Goal: Task Accomplishment & Management: Manage account settings

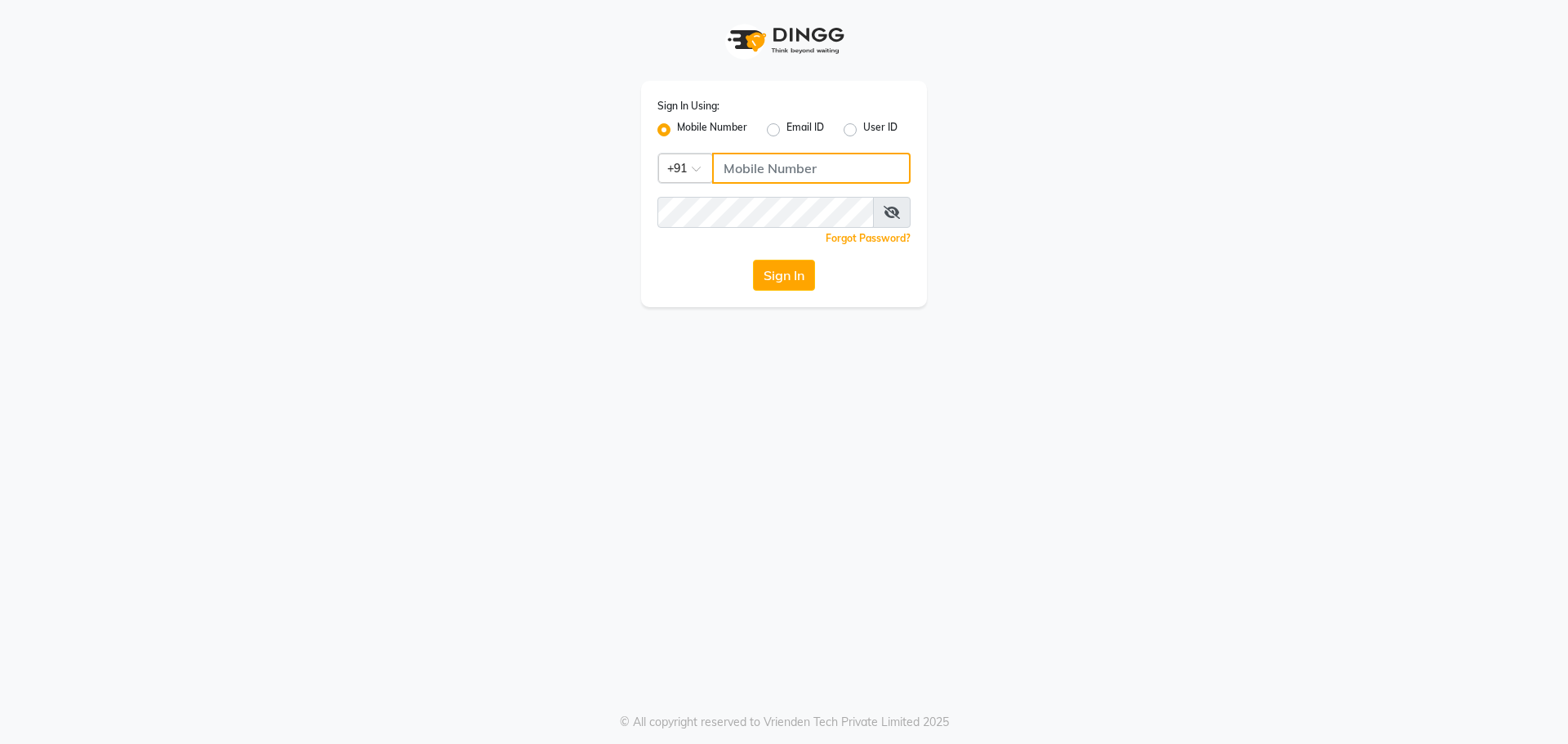
click at [723, 157] on input "Username" at bounding box center [812, 168] width 198 height 31
paste input "9059811762"
type input "9059811762"
click at [753, 260] on button "Sign In" at bounding box center [784, 276] width 62 height 31
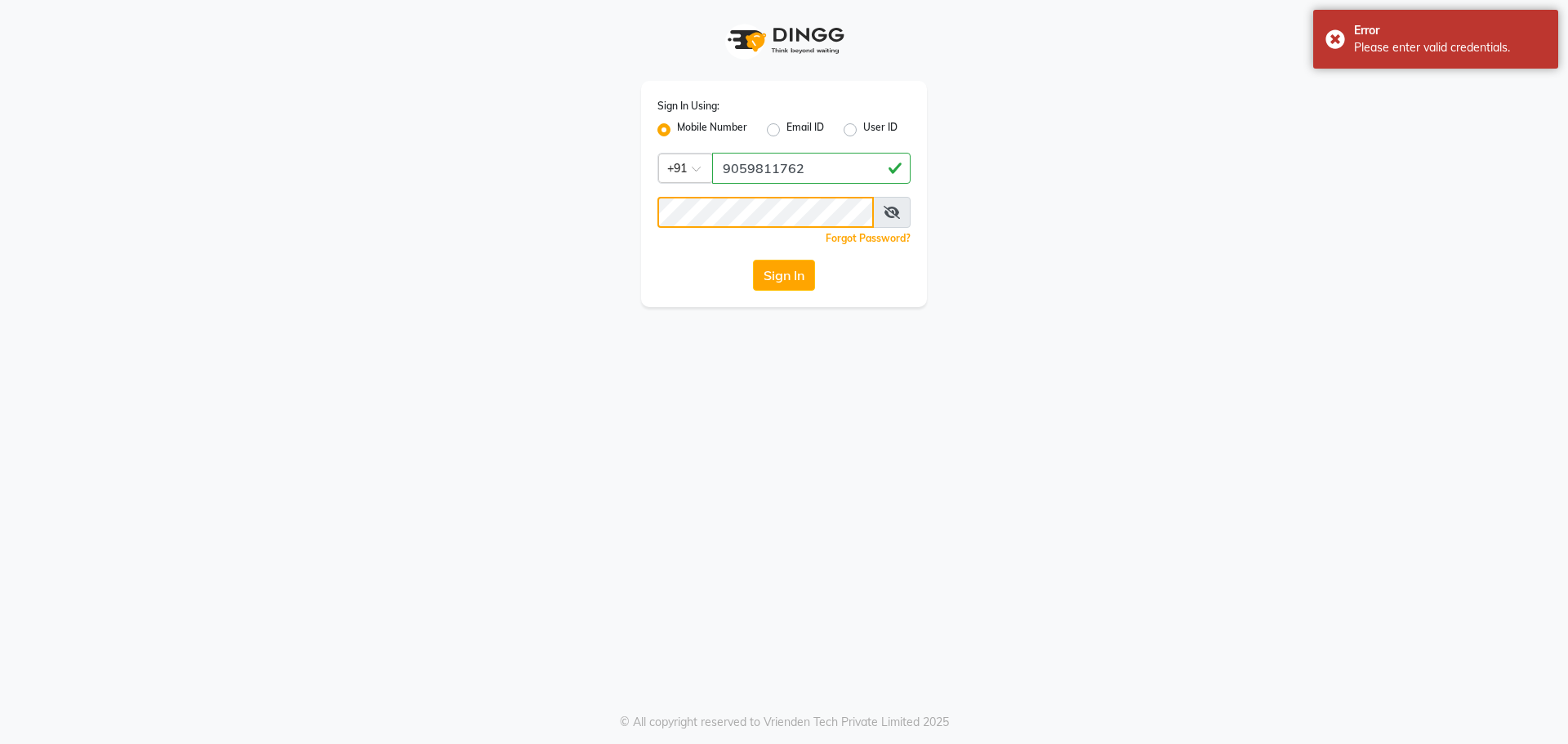
click at [572, 244] on div "Sign In Using: Mobile Number Email ID User ID Country Code × [PHONE_NUMBER] Rem…" at bounding box center [784, 154] width 931 height 307
click at [846, 129] on div "Sign In Using: Mobile Number Email ID User ID" at bounding box center [784, 118] width 253 height 42
click at [863, 129] on label "User ID" at bounding box center [880, 130] width 35 height 20
click at [863, 129] on input "User ID" at bounding box center [868, 125] width 11 height 11
radio input "true"
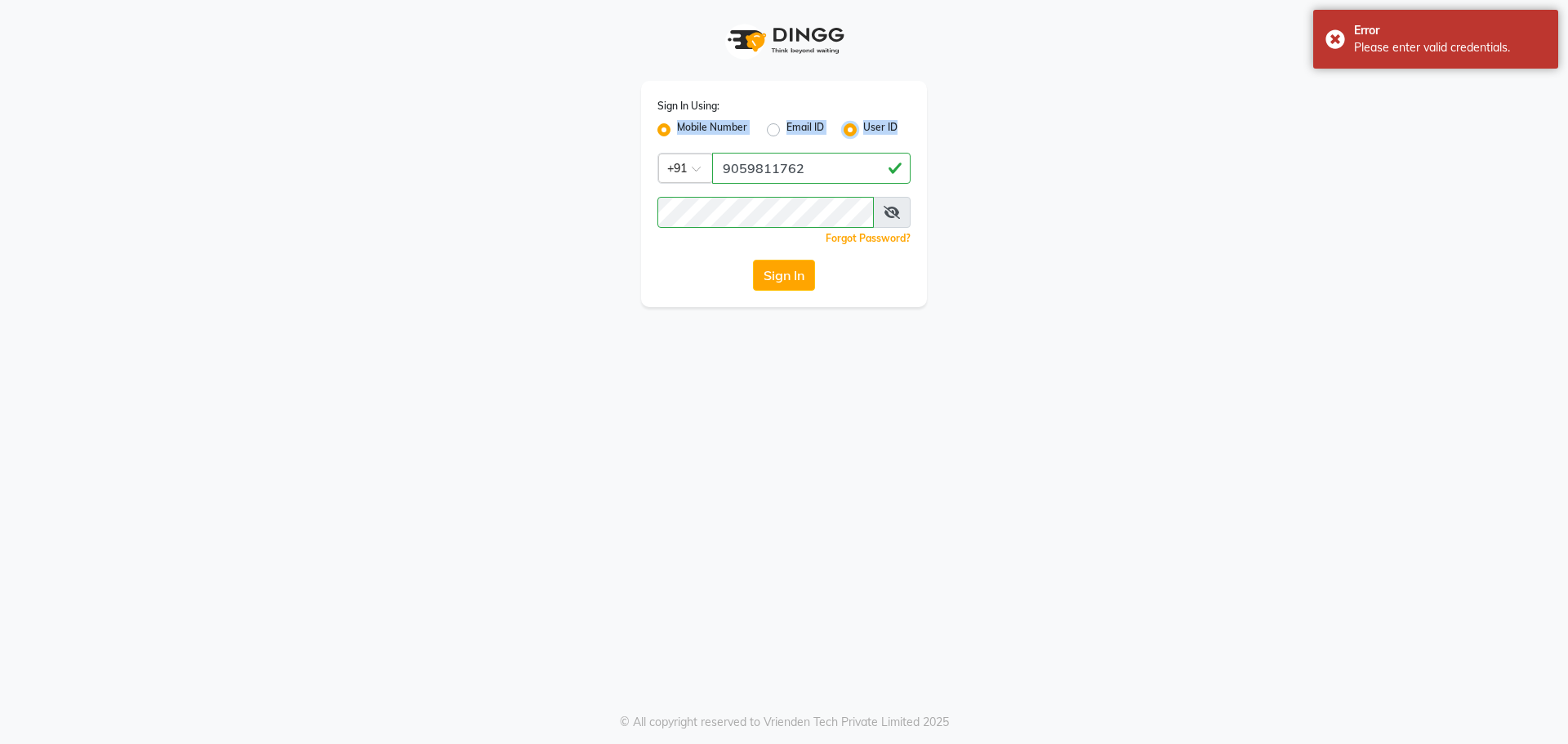
radio input "false"
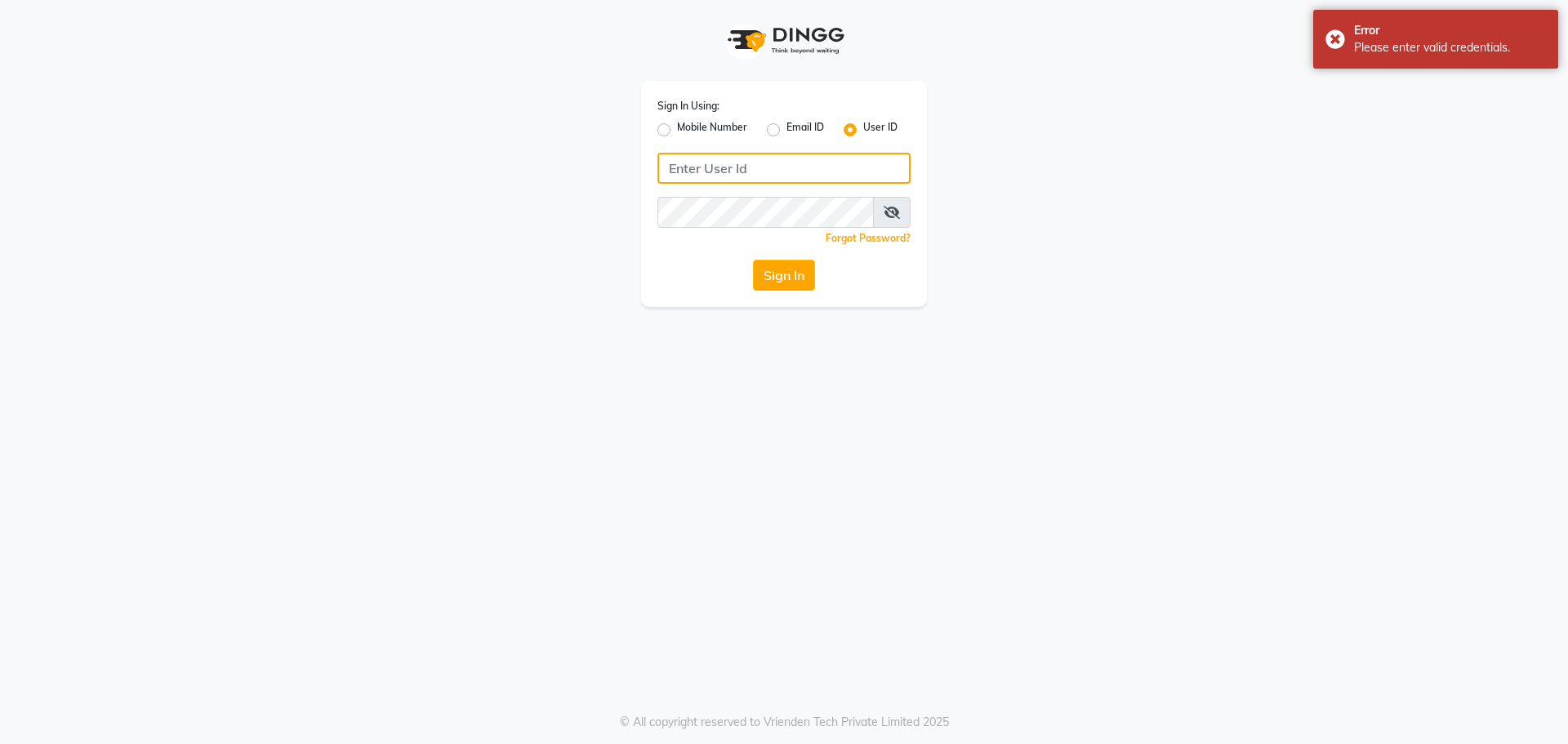
click at [825, 178] on input "Username" at bounding box center [784, 168] width 253 height 31
paste input "9059811762"
type input "9059811762"
click at [753, 260] on button "Sign In" at bounding box center [784, 276] width 62 height 31
click at [599, 243] on div "Sign In Using: Mobile Number Email ID User ID 9059811762 Remember me Forgot Pas…" at bounding box center [784, 154] width 931 height 307
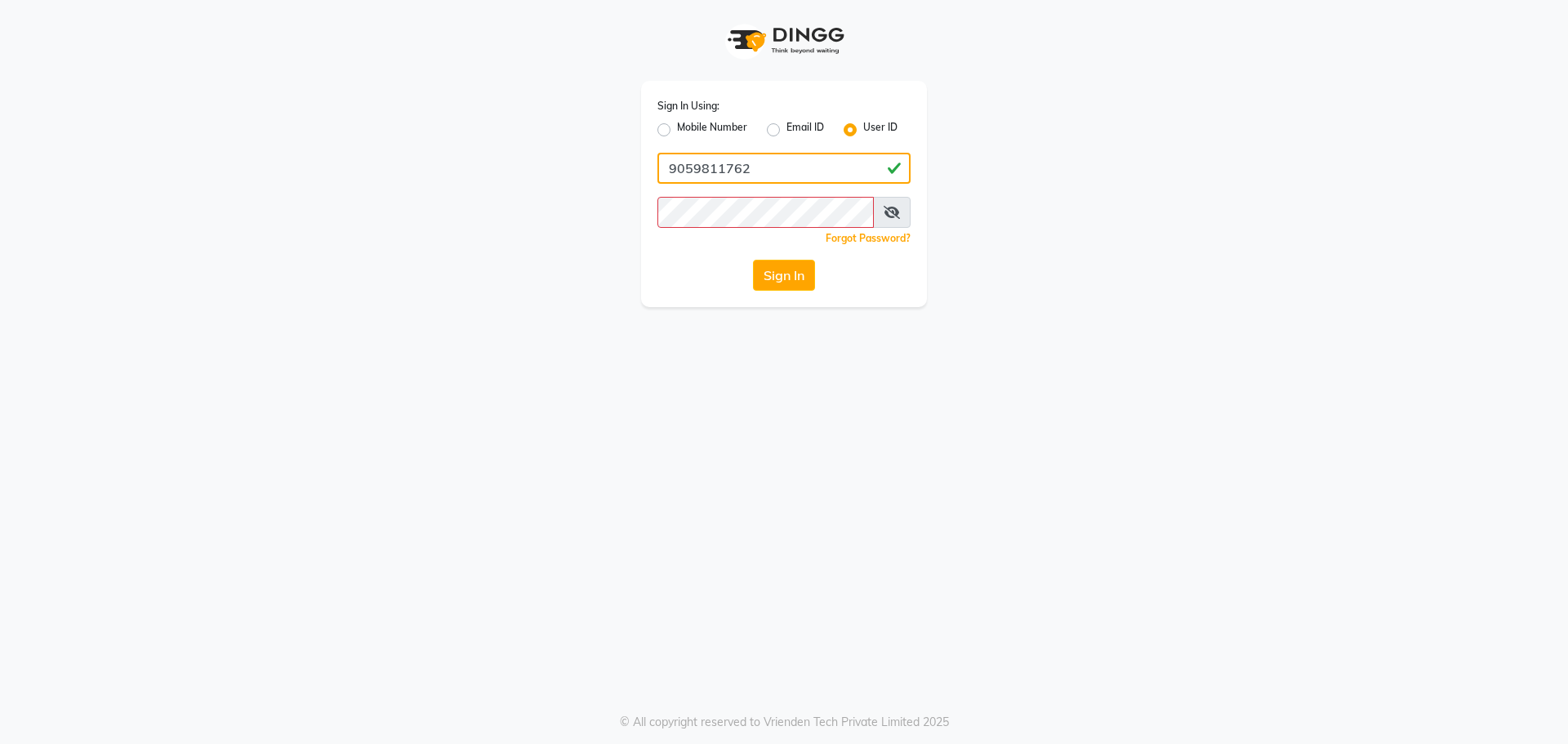
drag, startPoint x: 774, startPoint y: 162, endPoint x: 593, endPoint y: 175, distance: 181.5
click at [593, 174] on div "Sign In Using: Mobile Number Email ID User ID 9059811762 Remember me Forgot Pas…" at bounding box center [784, 154] width 931 height 307
